Goal: Task Accomplishment & Management: Manage account settings

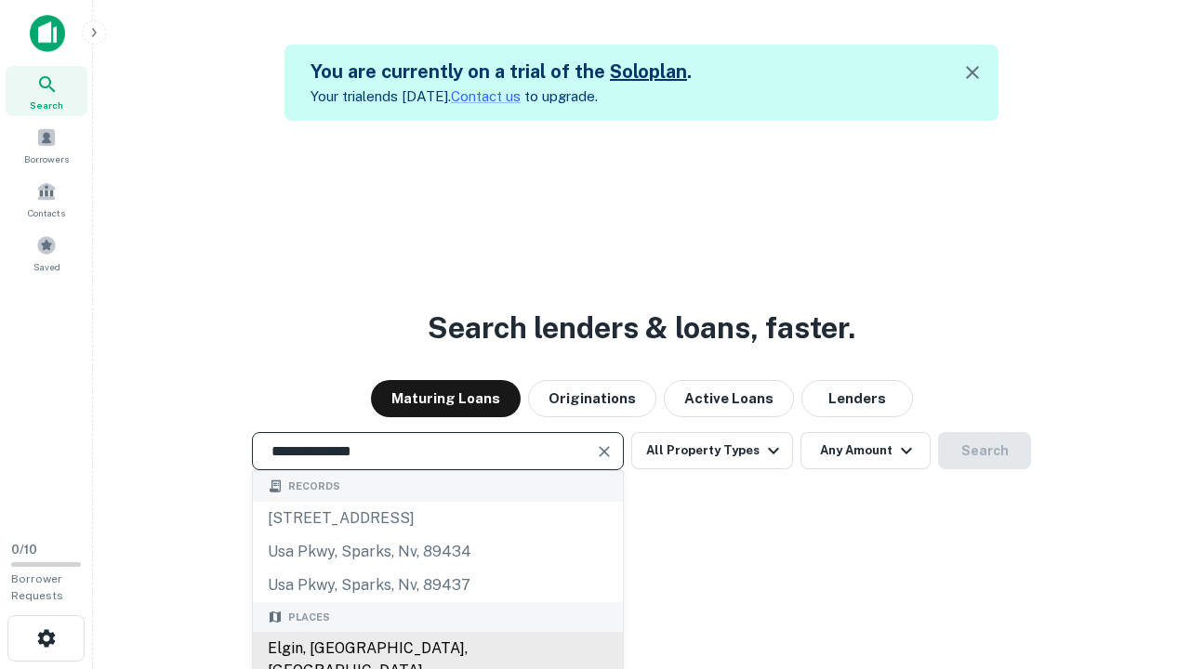
click at [437, 649] on div "Elgin, [GEOGRAPHIC_DATA], [GEOGRAPHIC_DATA]" at bounding box center [438, 660] width 370 height 56
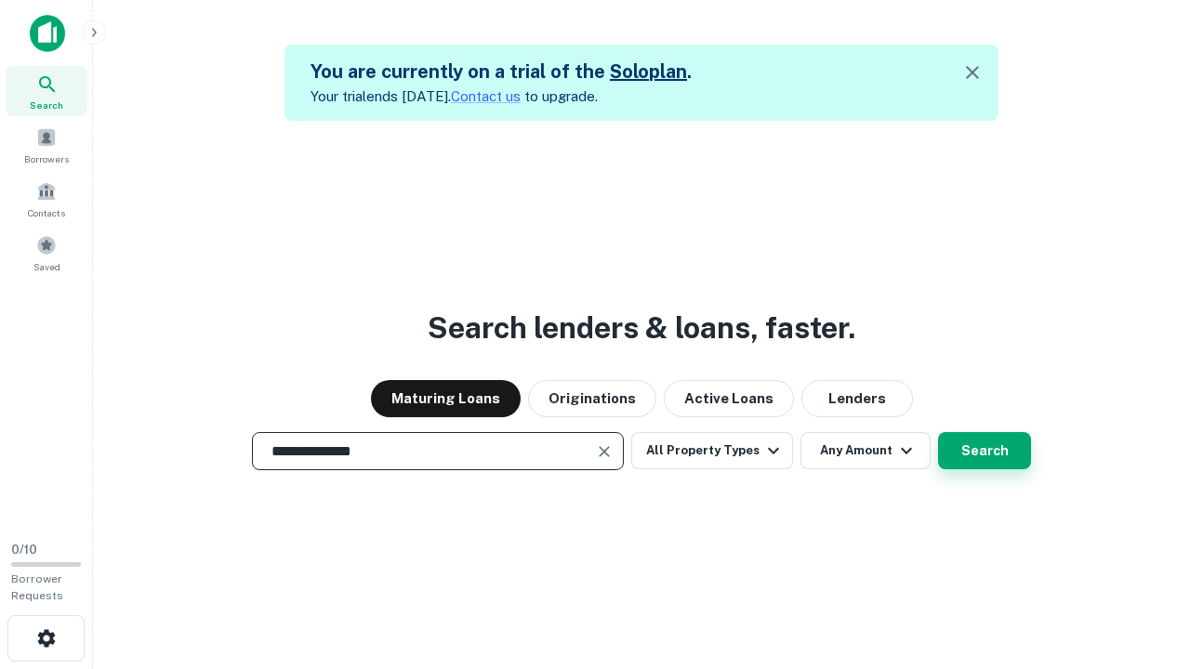
type input "**********"
click at [984, 451] on button "Search" at bounding box center [984, 450] width 93 height 37
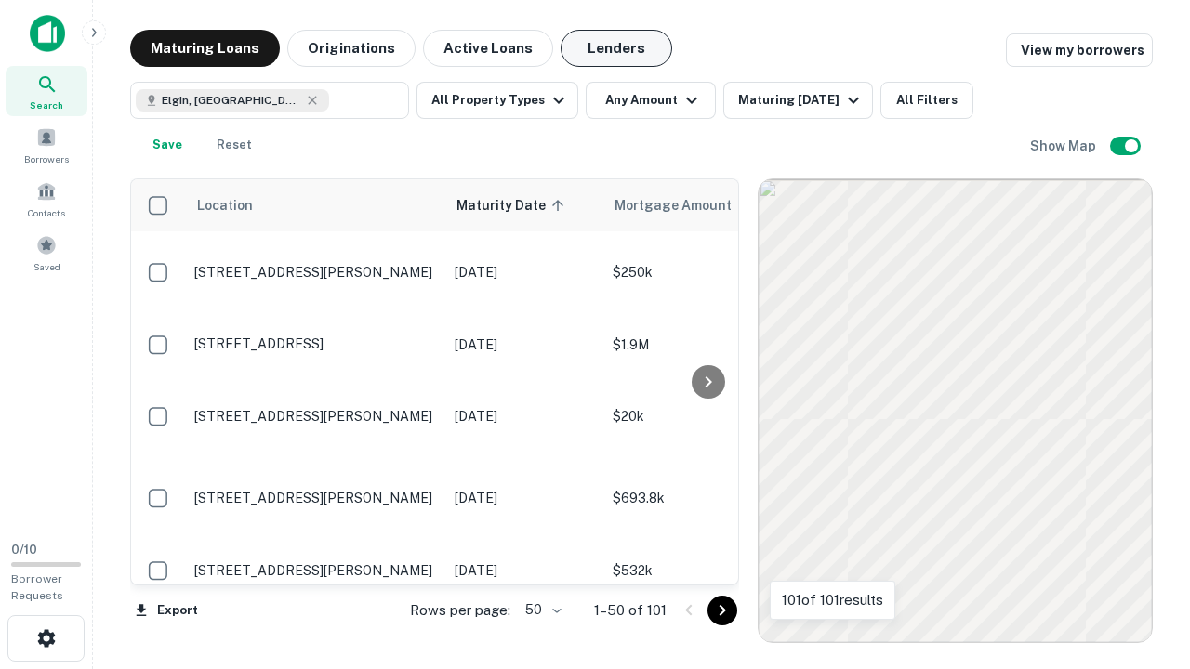
click at [616, 48] on button "Lenders" at bounding box center [617, 48] width 112 height 37
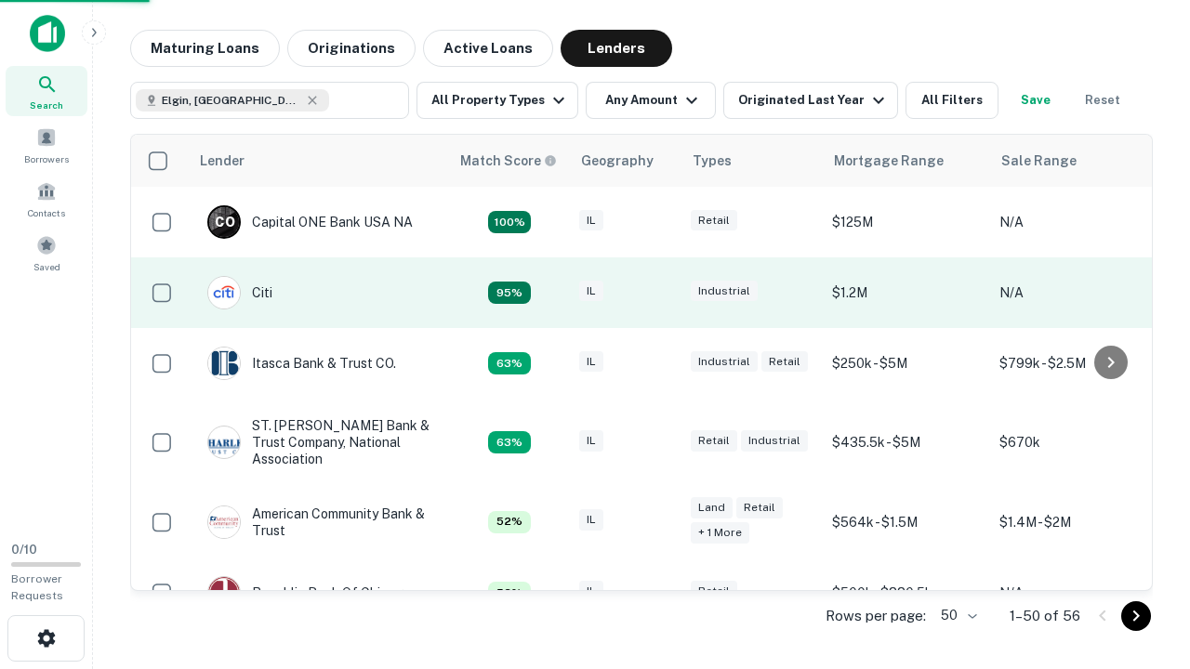
click at [660, 293] on div "IL" at bounding box center [625, 293] width 93 height 25
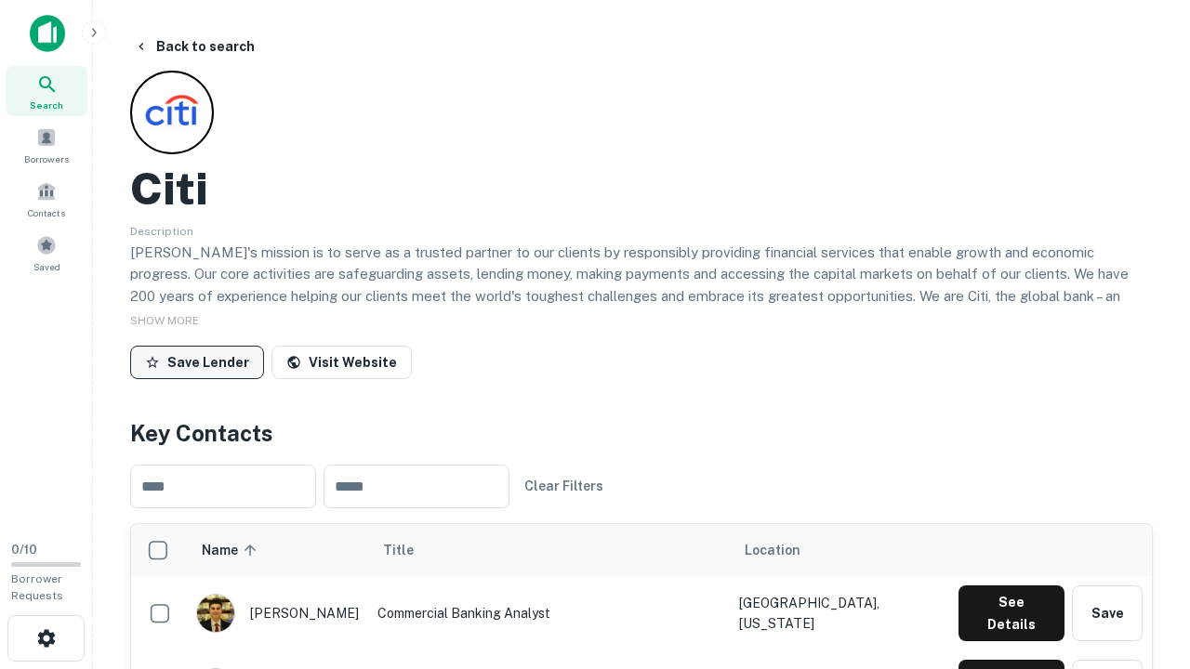
click at [197, 362] on button "Save Lender" at bounding box center [197, 362] width 134 height 33
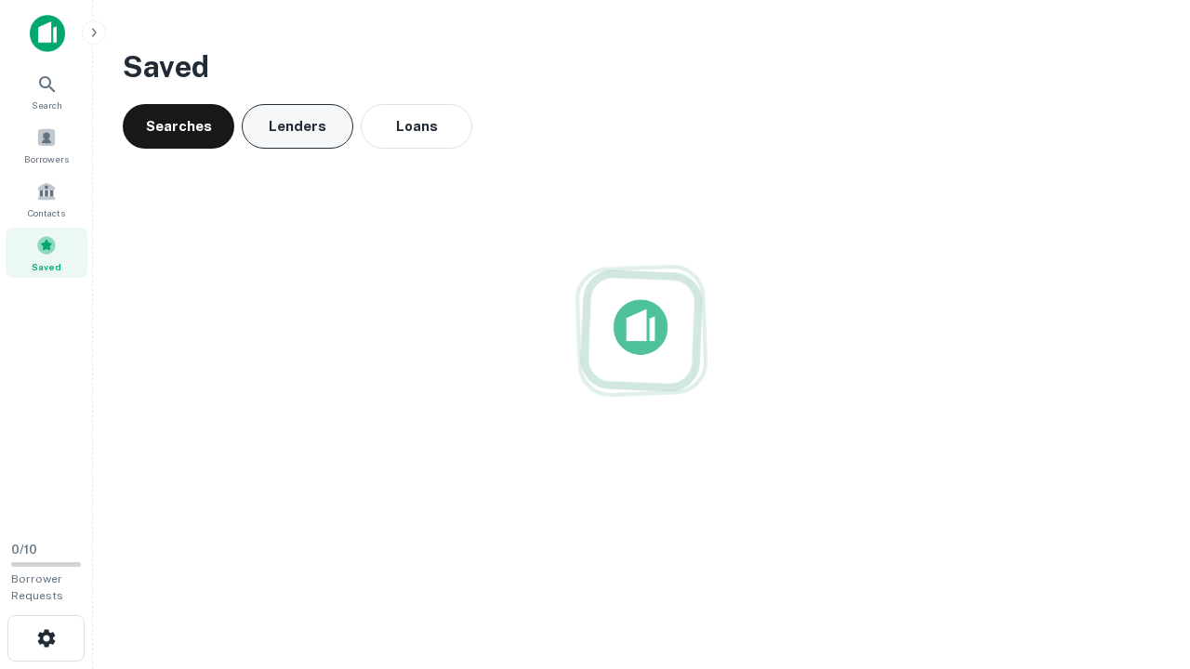
click at [297, 126] on button "Lenders" at bounding box center [298, 126] width 112 height 45
